Goal: Task Accomplishment & Management: Use online tool/utility

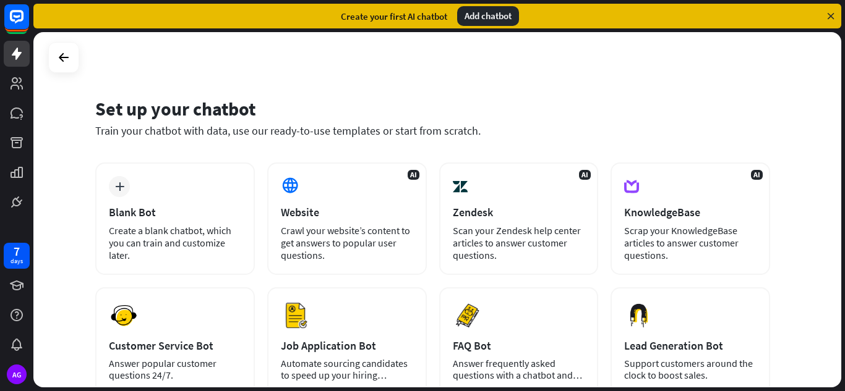
drag, startPoint x: 844, startPoint y: 116, endPoint x: 842, endPoint y: 134, distance: 17.4
click at [842, 134] on div "Set up your chatbot Train your chatbot with data, use our ready-to-use template…" at bounding box center [438, 211] width 811 height 359
click at [129, 96] on div "Set up your chatbot Train your chatbot with data, use our ready-to-use template…" at bounding box center [432, 125] width 675 height 75
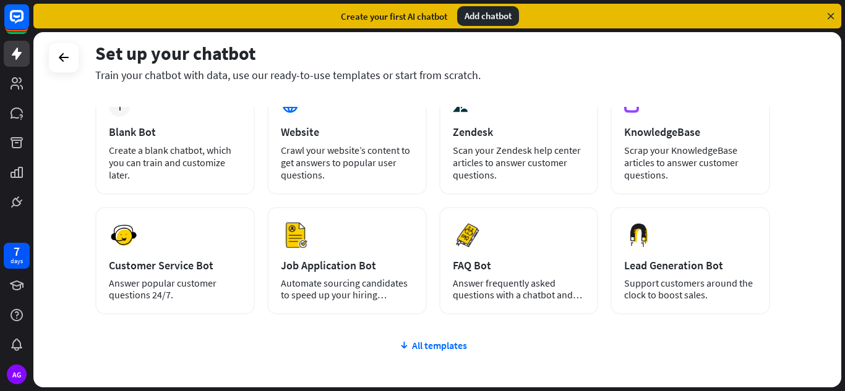
scroll to position [156, 0]
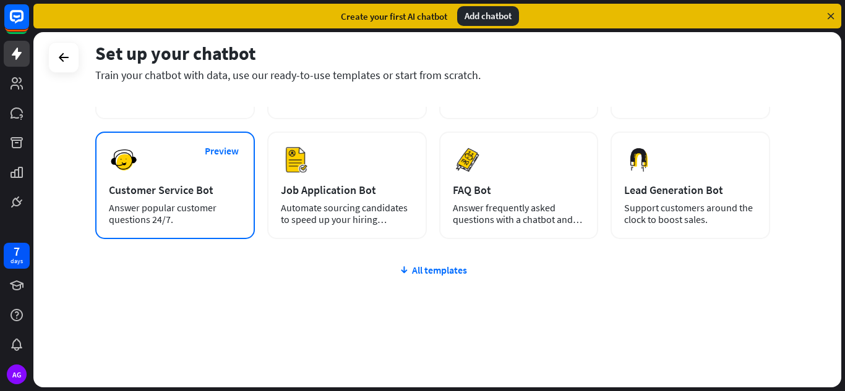
click at [186, 196] on div "Customer Service Bot" at bounding box center [175, 190] width 132 height 14
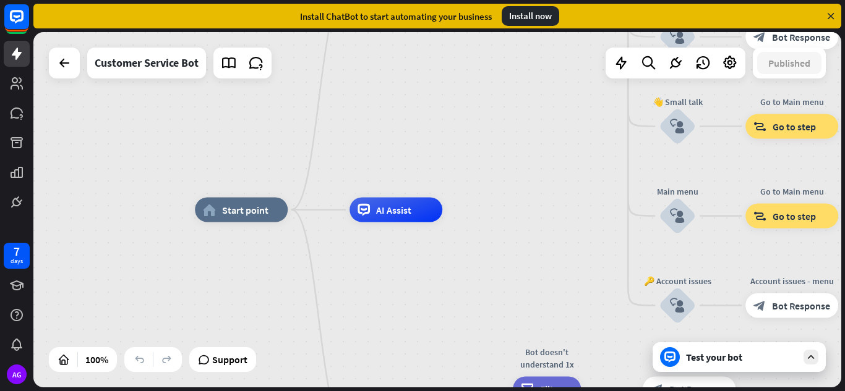
click at [830, 17] on icon at bounding box center [830, 16] width 11 height 11
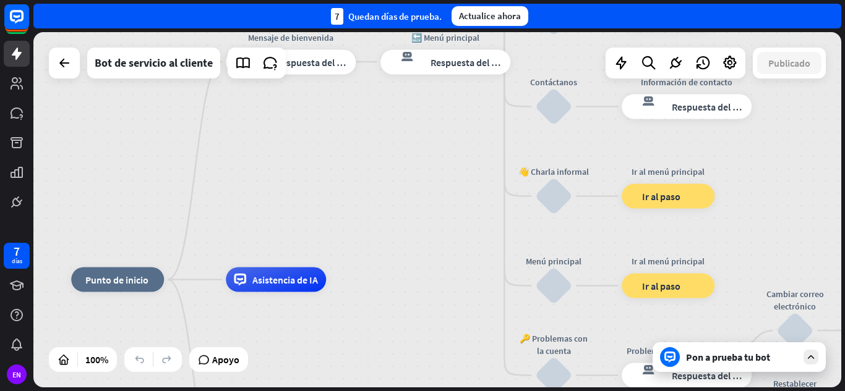
drag, startPoint x: 372, startPoint y: 100, endPoint x: 184, endPoint y: 195, distance: 210.5
click at [184, 195] on div "inicio_2 Punto de inicio Mensaje de bienvenida respuesta del bot de bloqueo Res…" at bounding box center [437, 210] width 808 height 356
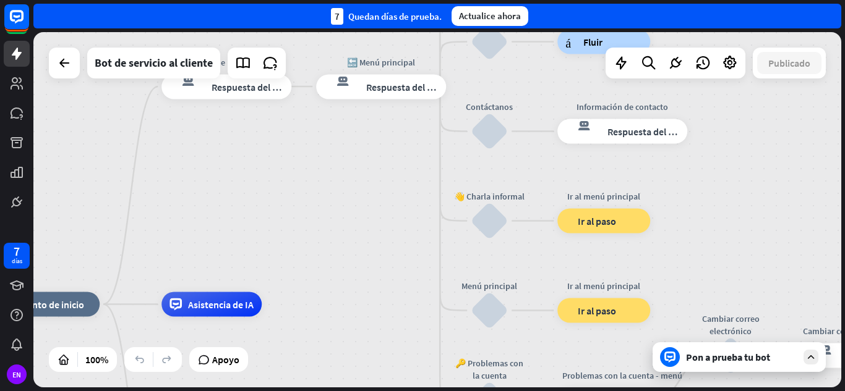
drag, startPoint x: 295, startPoint y: 172, endPoint x: 309, endPoint y: 262, distance: 91.4
click at [309, 262] on div "inicio_2 Punto de inicio Mensaje de bienvenida respuesta del bot de bloqueo Res…" at bounding box center [437, 210] width 808 height 356
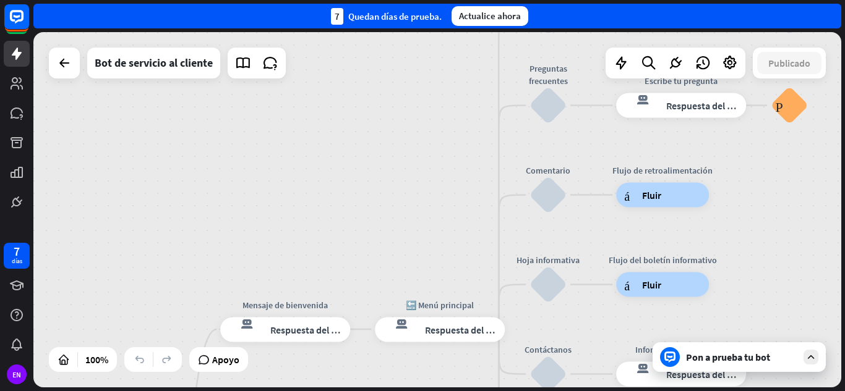
drag, startPoint x: 366, startPoint y: 111, endPoint x: 371, endPoint y: 292, distance: 180.7
click at [371, 292] on div "inicio_2 Punto de inicio Mensaje de bienvenida respuesta del bot de bloqueo Res…" at bounding box center [437, 210] width 808 height 356
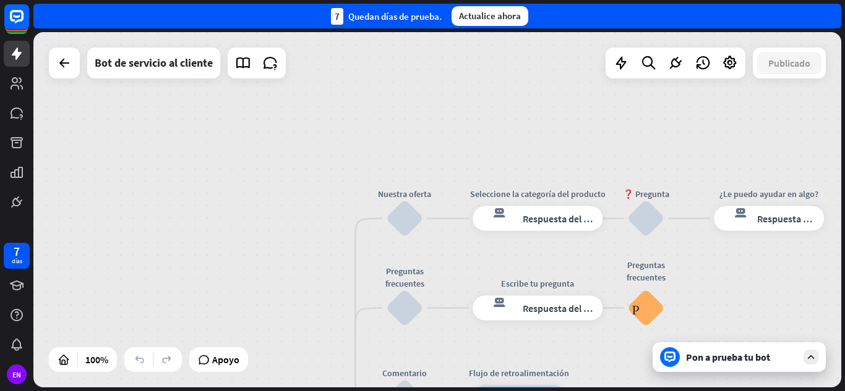
drag, startPoint x: 408, startPoint y: 100, endPoint x: 304, endPoint y: 276, distance: 205.1
click at [304, 276] on div "inicio_2 Punto de inicio Mensaje de bienvenida respuesta del bot de bloqueo Res…" at bounding box center [437, 210] width 808 height 356
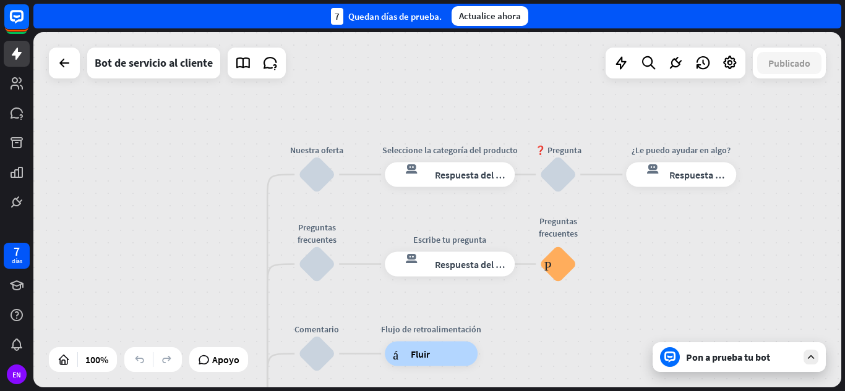
drag, startPoint x: 336, startPoint y: 208, endPoint x: 224, endPoint y: 160, distance: 121.6
click at [224, 160] on div "inicio_2 Punto de inicio Mensaje de bienvenida respuesta del bot de bloqueo Res…" at bounding box center [437, 210] width 808 height 356
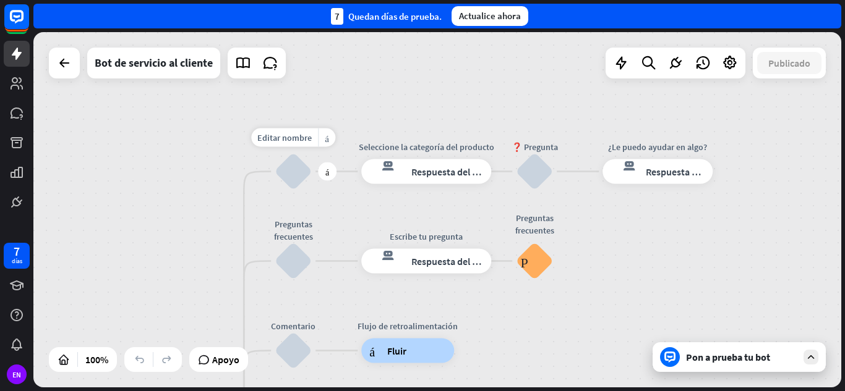
click at [301, 173] on div "bloquear_entrada_de_usuario" at bounding box center [293, 171] width 37 height 37
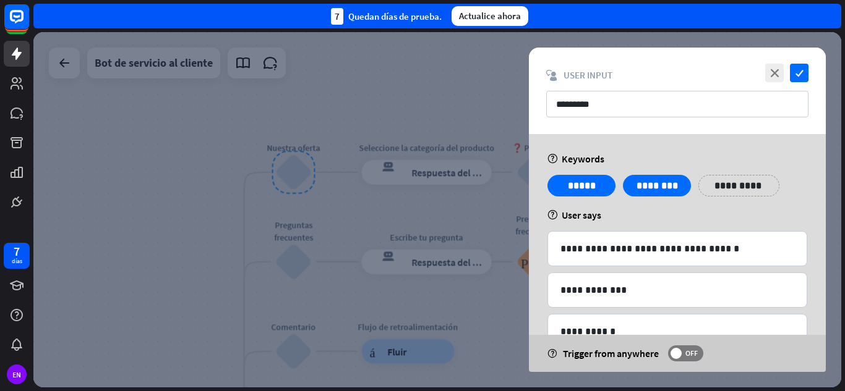
click at [391, 117] on div at bounding box center [437, 210] width 808 height 356
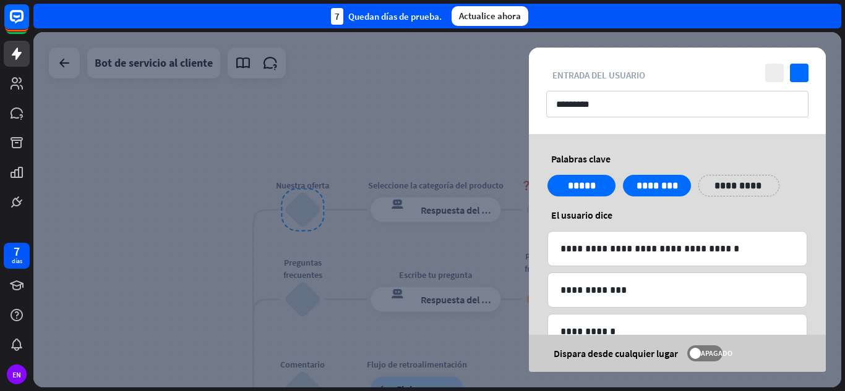
click at [485, 130] on div at bounding box center [437, 210] width 808 height 356
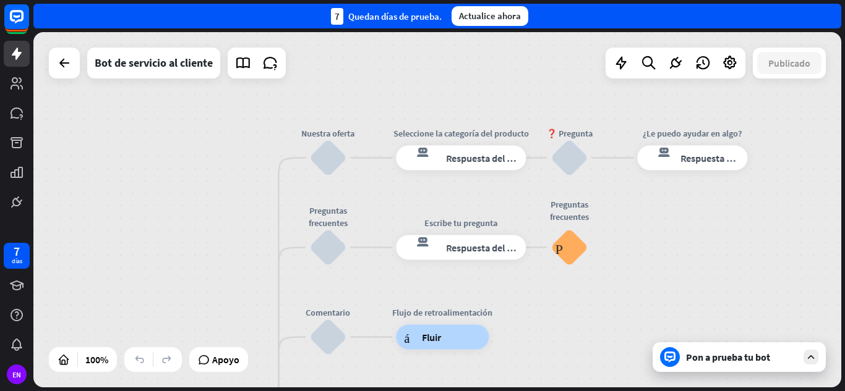
drag, startPoint x: 563, startPoint y: 143, endPoint x: 562, endPoint y: -11, distance: 154.6
click at [562, 0] on html "7 días EN cerca Ayuda del producto Pinitos Comience a usar ChatBot Centro de ay…" at bounding box center [422, 195] width 845 height 391
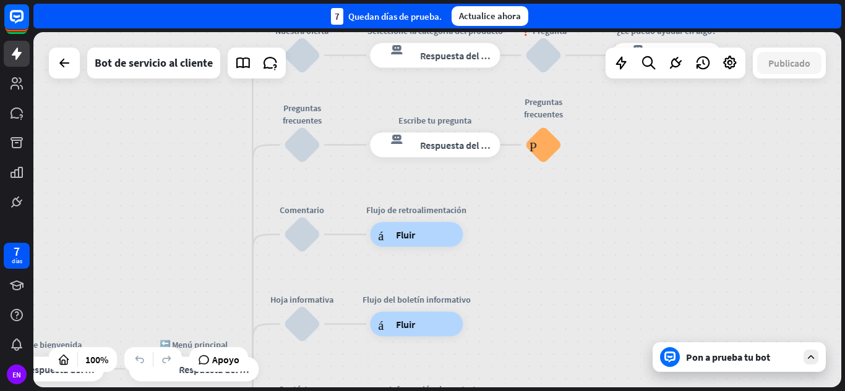
drag, startPoint x: 611, startPoint y: 183, endPoint x: 643, endPoint y: 41, distance: 145.2
click at [643, 41] on div "inicio_2 Punto de inicio Mensaje de bienvenida respuesta del bot de bloqueo Res…" at bounding box center [437, 210] width 808 height 356
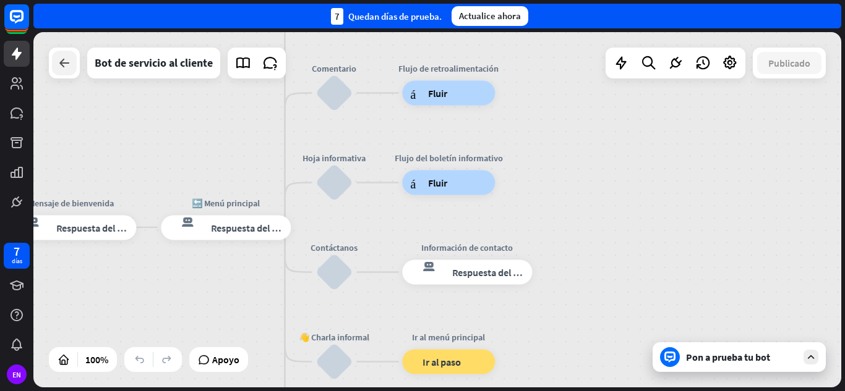
click at [61, 72] on div at bounding box center [64, 63] width 25 height 25
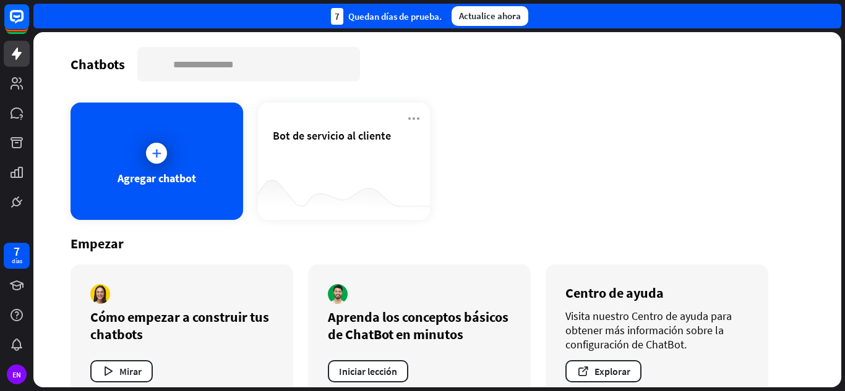
drag, startPoint x: 844, startPoint y: 108, endPoint x: 844, endPoint y: 187, distance: 79.2
click at [844, 187] on div "Chatbots buscar [PERSON_NAME] chatbot Bot de servicio al cliente Empezar Cómo e…" at bounding box center [438, 211] width 811 height 359
drag, startPoint x: 844, startPoint y: 226, endPoint x: 836, endPoint y: 238, distance: 14.6
click at [836, 238] on div "Chatbots buscar [PERSON_NAME] chatbot Bot de servicio al cliente Empezar Cómo e…" at bounding box center [438, 211] width 811 height 359
